Goal: Information Seeking & Learning: Find specific fact

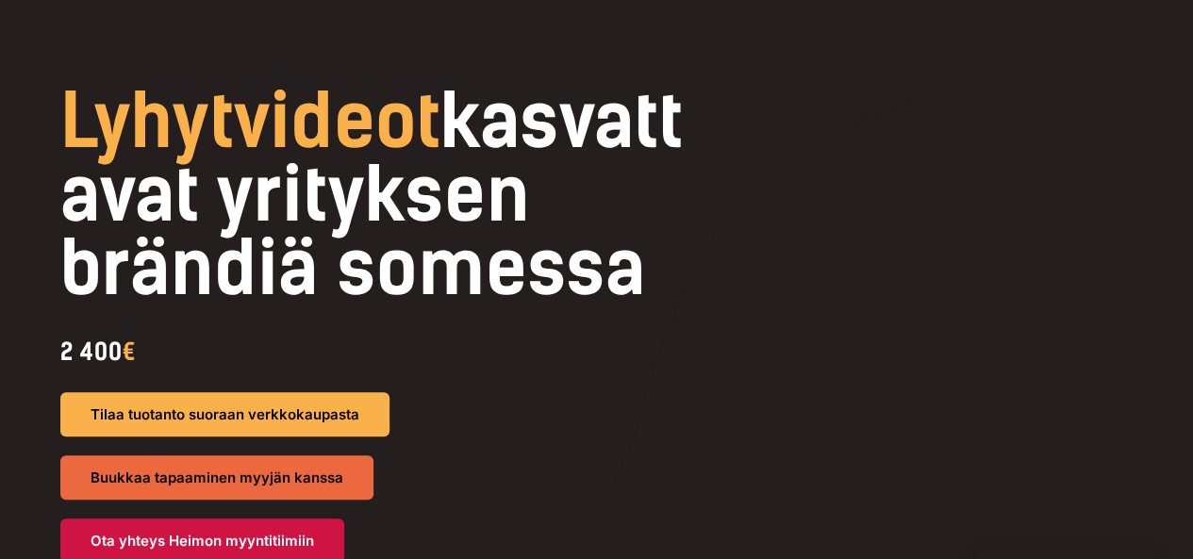
scroll to position [1, 0]
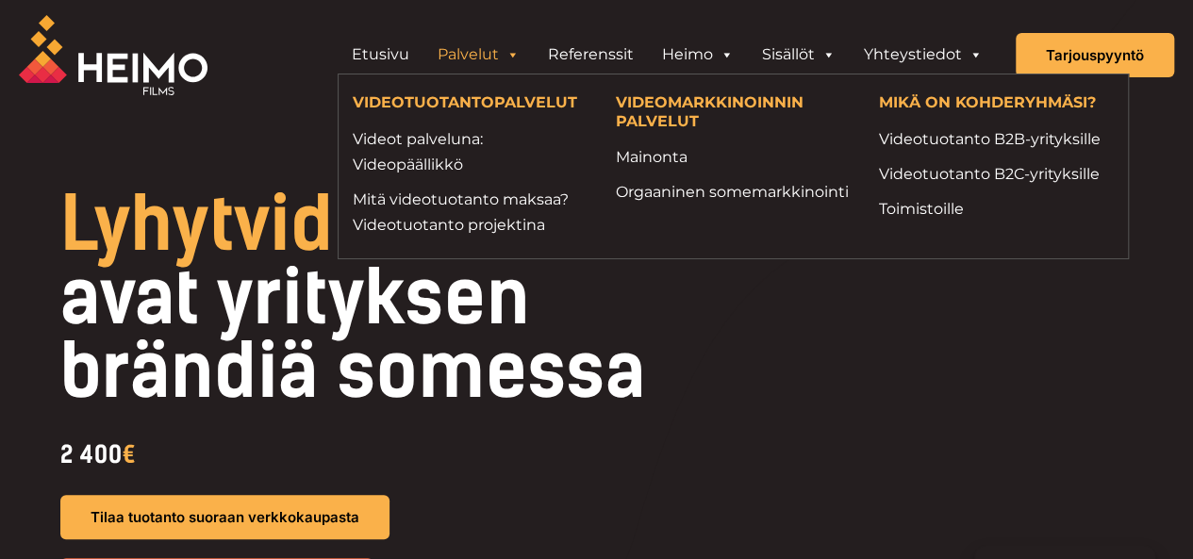
click at [505, 47] on link "Palvelut" at bounding box center [478, 55] width 110 height 38
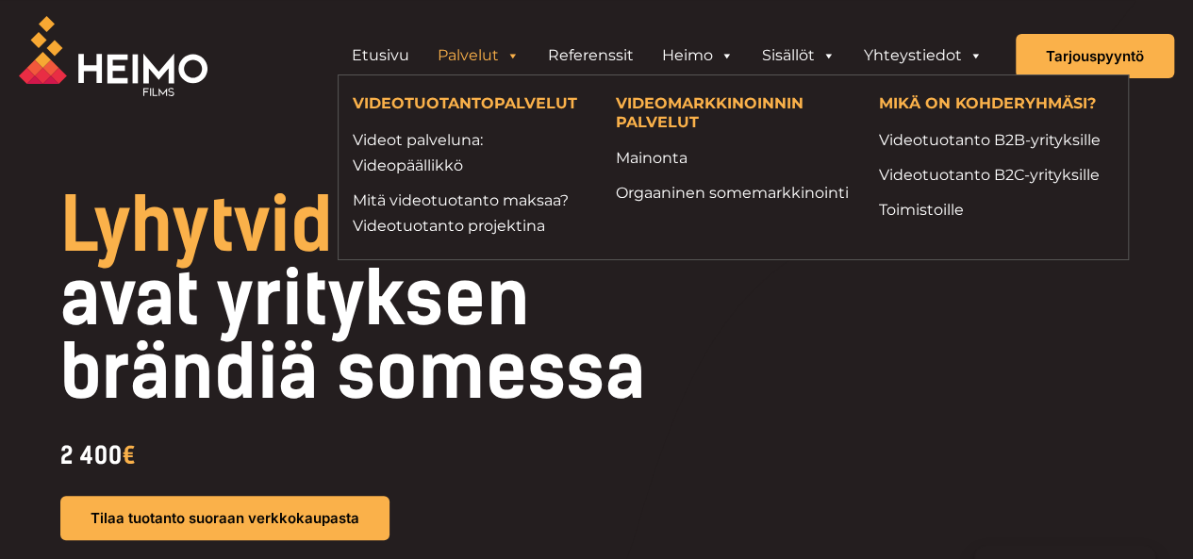
click at [508, 47] on link "Palvelut" at bounding box center [478, 56] width 110 height 38
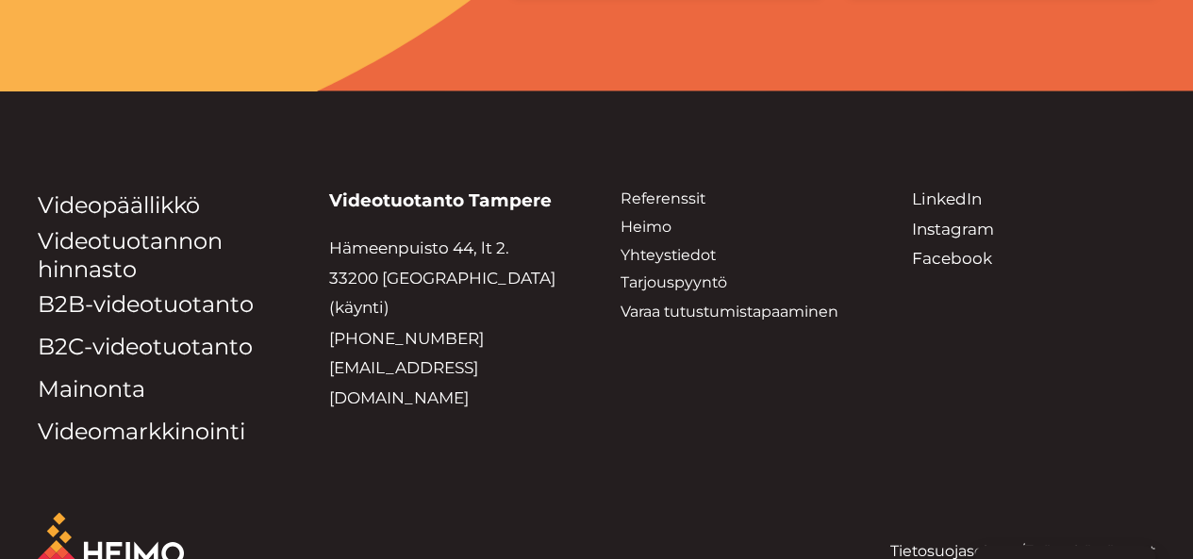
scroll to position [5180, 0]
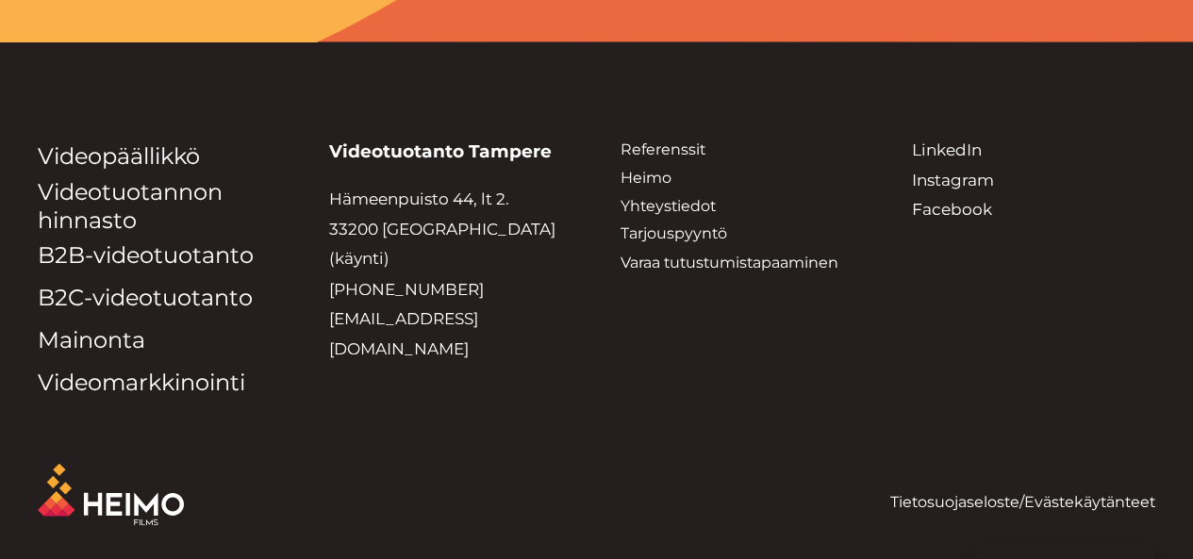
click at [926, 500] on link "Tietosuojaseloste" at bounding box center [954, 501] width 129 height 18
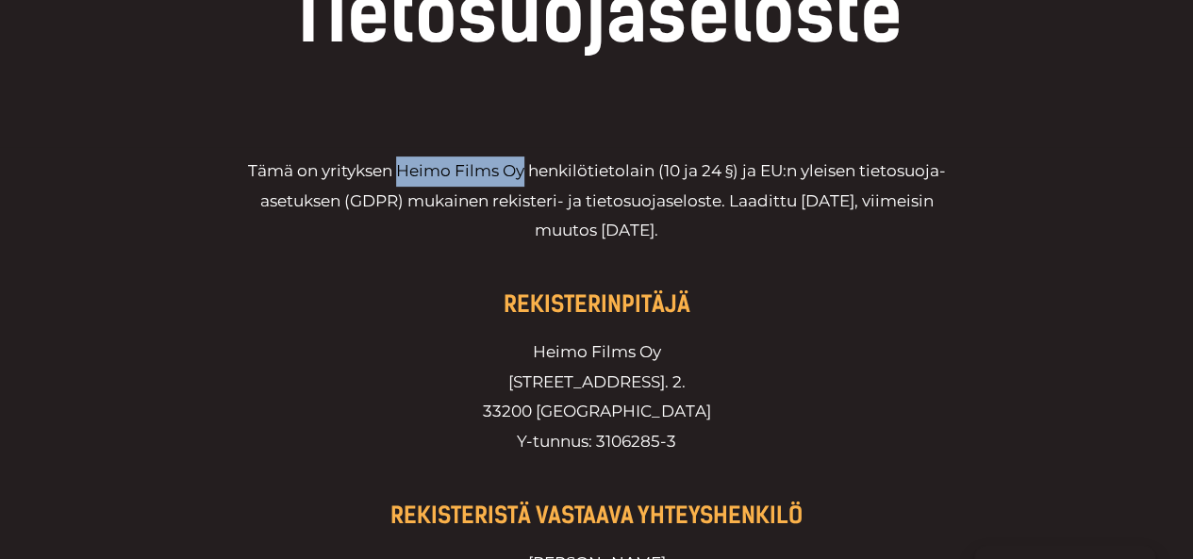
drag, startPoint x: 397, startPoint y: 174, endPoint x: 522, endPoint y: 165, distance: 125.8
click at [522, 165] on p "Tämä on yrityksen Heimo Films Oy henkilötietolain (10 ja 24 §) ja EU:n yleisen …" at bounding box center [597, 216] width 736 height 119
